Goal: Information Seeking & Learning: Check status

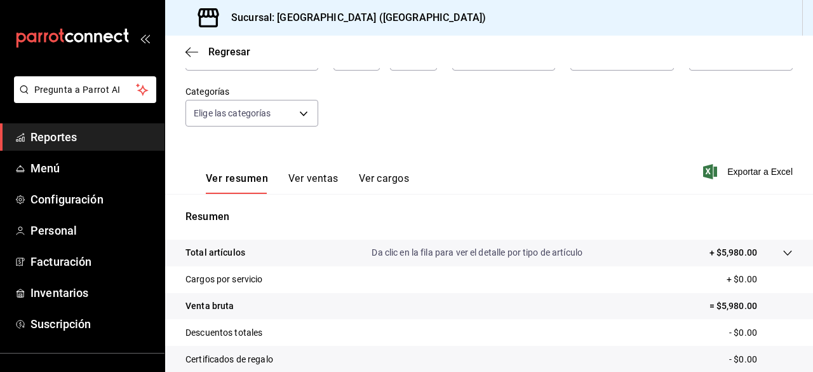
scroll to position [100, 0]
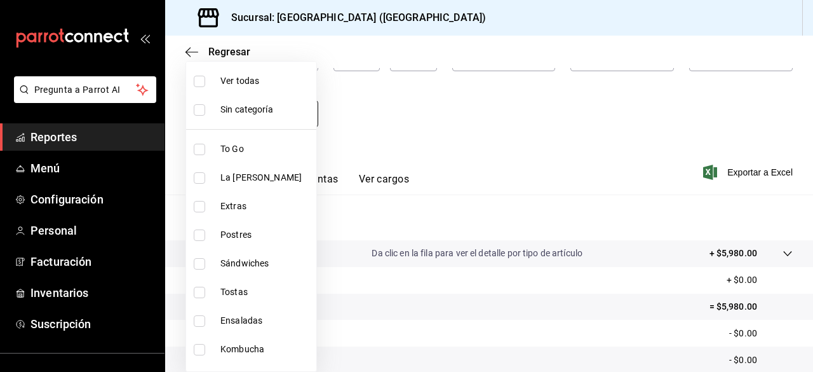
click at [313, 126] on body "Pregunta a Parrot AI Reportes Menú Configuración Personal Facturación Inventari…" at bounding box center [406, 186] width 813 height 372
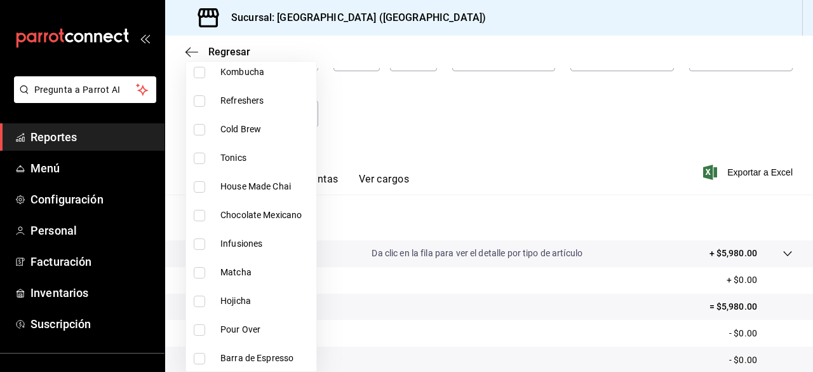
scroll to position [0, 0]
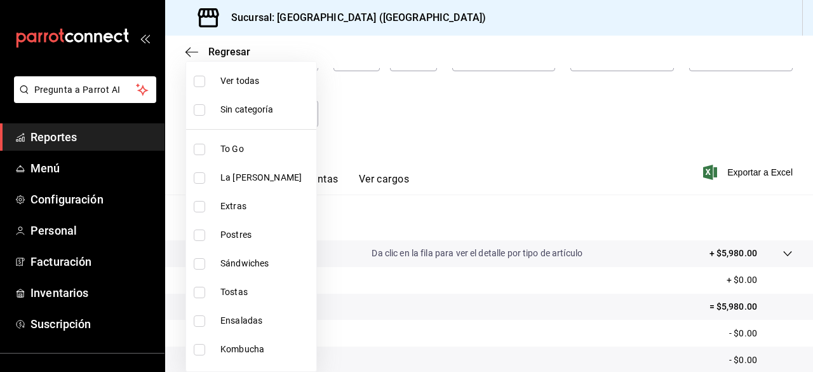
click at [507, 203] on div at bounding box center [406, 186] width 813 height 372
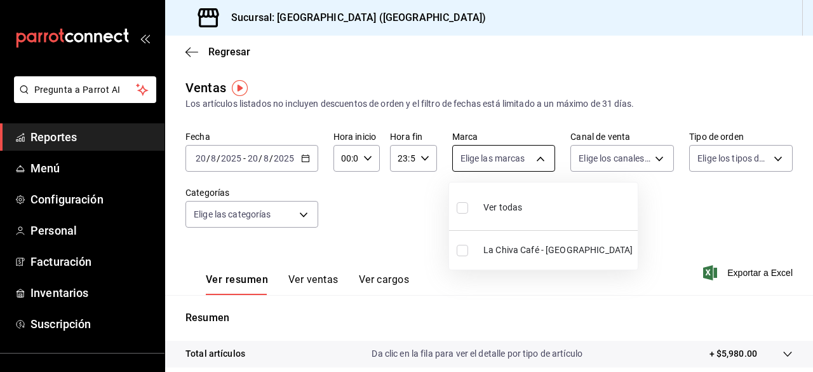
click at [534, 162] on body "Pregunta a Parrot AI Reportes Menú Configuración Personal Facturación Inventari…" at bounding box center [406, 186] width 813 height 372
click at [534, 162] on div at bounding box center [406, 186] width 813 height 372
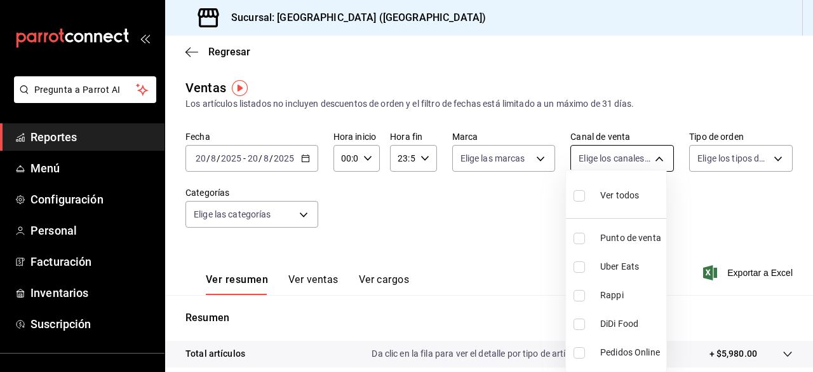
click at [612, 163] on body "Pregunta a Parrot AI Reportes Menú Configuración Personal Facturación Inventari…" at bounding box center [406, 186] width 813 height 372
click at [612, 163] on div at bounding box center [406, 186] width 813 height 372
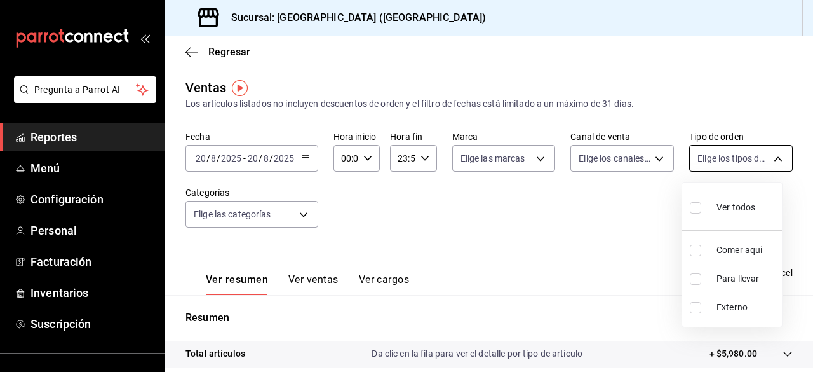
click at [718, 160] on body "Pregunta a Parrot AI Reportes Menú Configuración Personal Facturación Inventari…" at bounding box center [406, 186] width 813 height 372
click at [718, 160] on div at bounding box center [406, 186] width 813 height 372
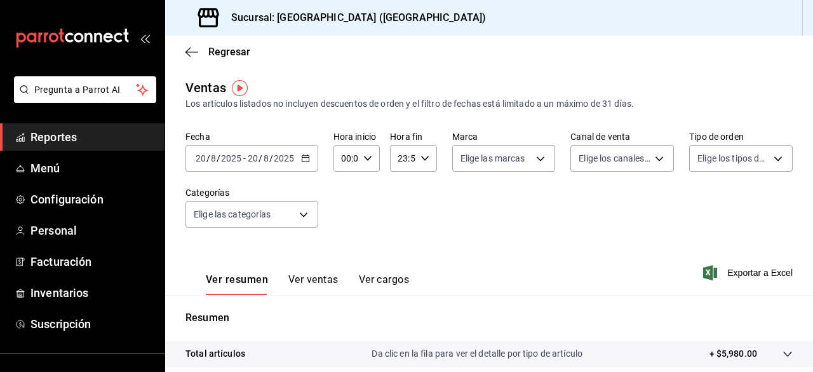
click at [592, 259] on div "Ver resumen Ver ventas Ver cargos Exportar a Excel" at bounding box center [489, 269] width 648 height 52
click at [229, 48] on span "Regresar" at bounding box center [229, 52] width 42 height 12
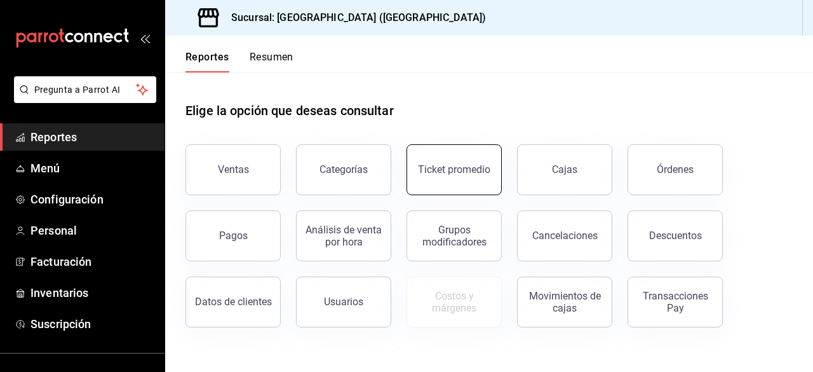
click at [461, 175] on div "Ticket promedio" at bounding box center [454, 169] width 72 height 12
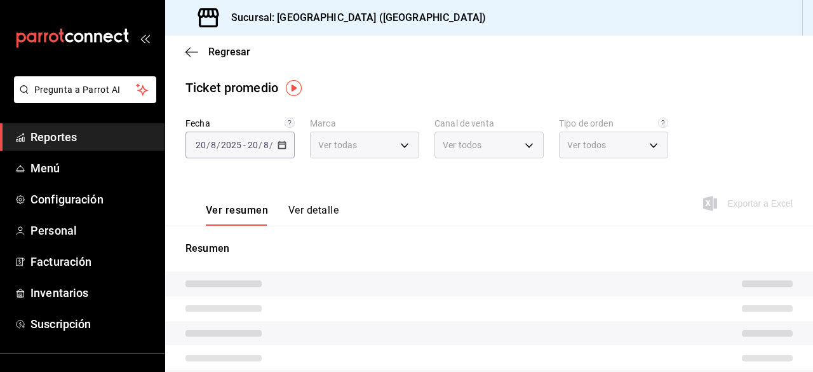
type input "aa19ab2e-d6d3-419b-84e9-7f3a59528db8"
type input "PARROT,UBER_EATS,RAPPI,DIDI_FOOD,ONLINE"
type input "e93b4ec1-0f0e-4a13-82e6-15dbbdeeb37f,93a2e74e-192a-437f-b13c-a514f04a2077,EXTER…"
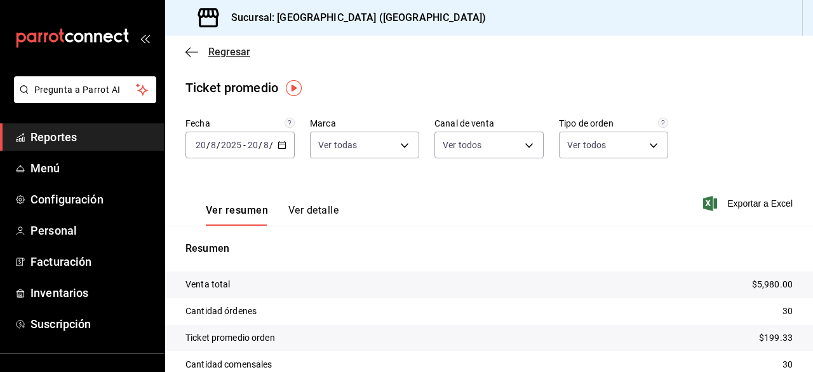
click at [221, 53] on span "Regresar" at bounding box center [229, 52] width 42 height 12
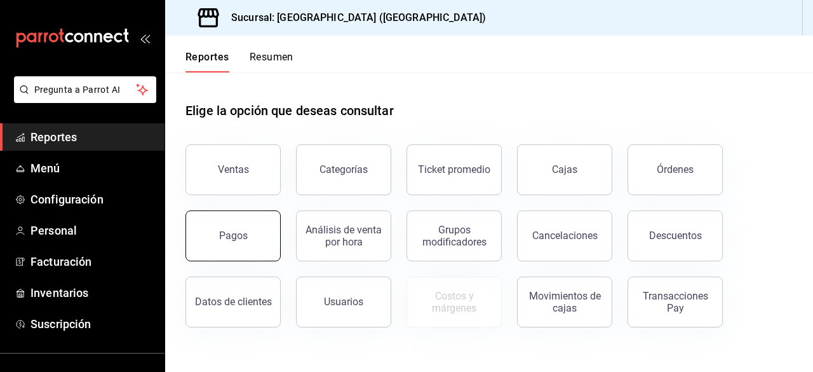
click at [248, 219] on button "Pagos" at bounding box center [233, 235] width 95 height 51
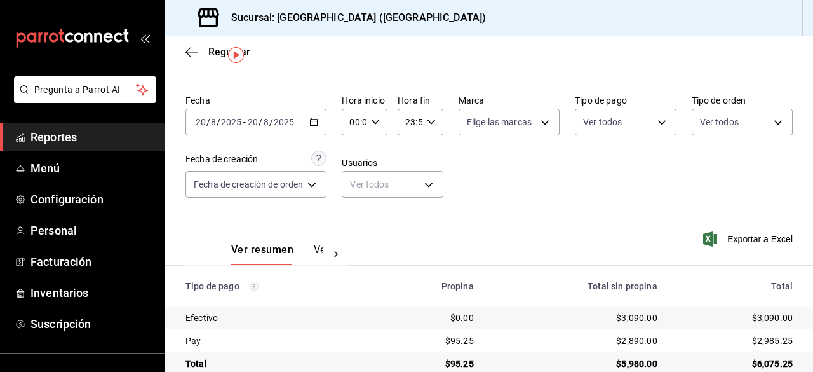
scroll to position [51, 0]
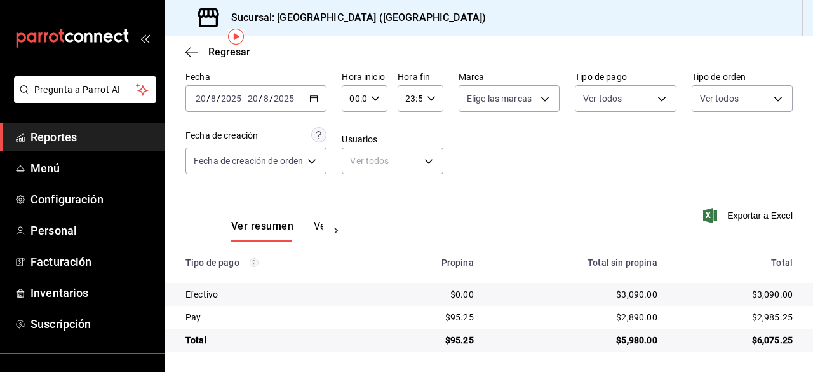
click at [757, 315] on div "$2,985.25" at bounding box center [735, 317] width 115 height 13
click at [723, 236] on div "Exportar a Excel" at bounding box center [737, 215] width 111 height 52
